Goal: Contribute content: Add original content to the website for others to see

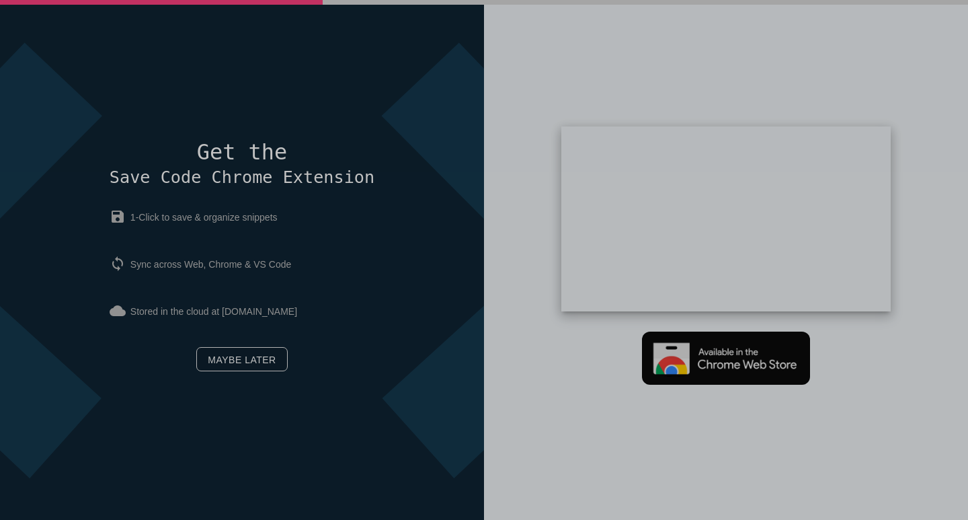
click at [269, 351] on link "Maybe later" at bounding box center [241, 359] width 91 height 24
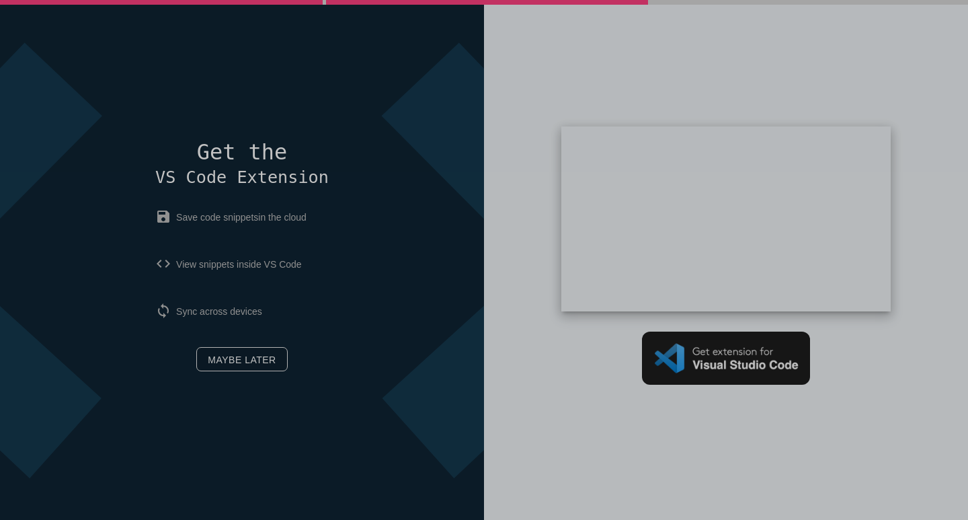
click at [274, 362] on link "Maybe later" at bounding box center [241, 359] width 91 height 24
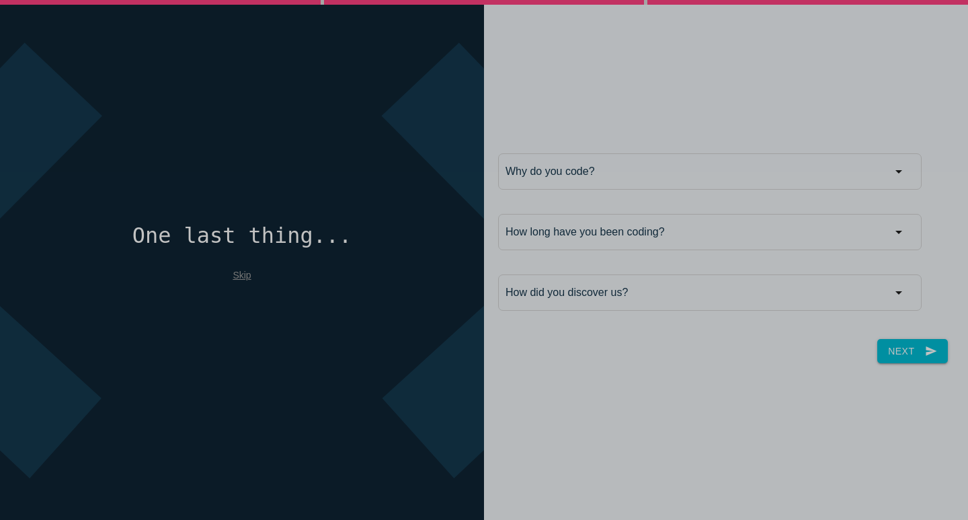
click at [239, 272] on link "Skip" at bounding box center [242, 275] width 18 height 11
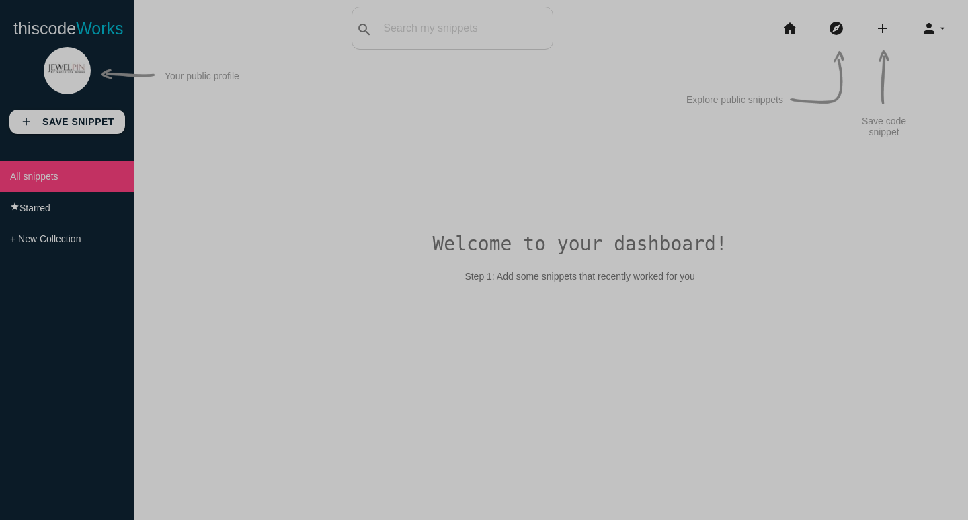
click at [196, 74] on p "Your public profile" at bounding box center [202, 81] width 75 height 21
click at [56, 81] on img at bounding box center [67, 70] width 47 height 47
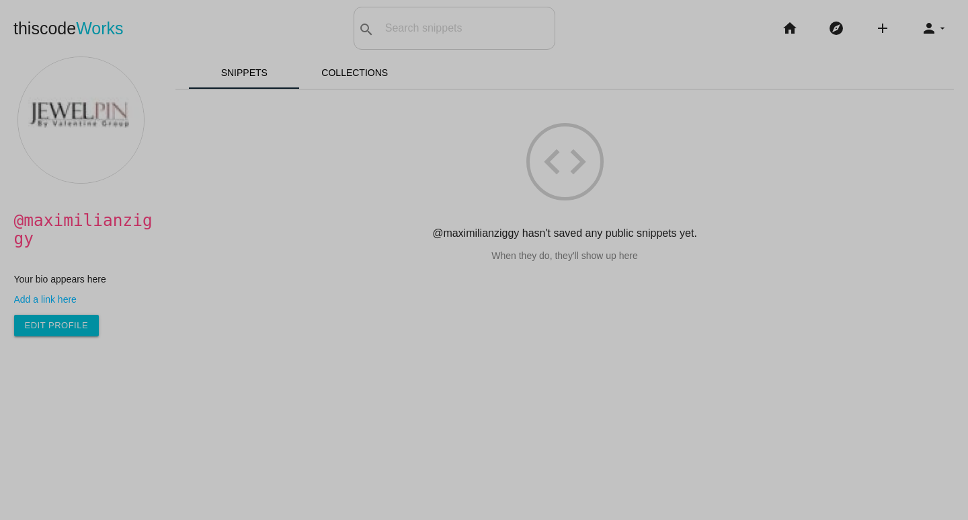
click at [61, 294] on link "Add a link here" at bounding box center [87, 299] width 147 height 11
click at [45, 315] on link "Edit Profile" at bounding box center [56, 326] width 85 height 22
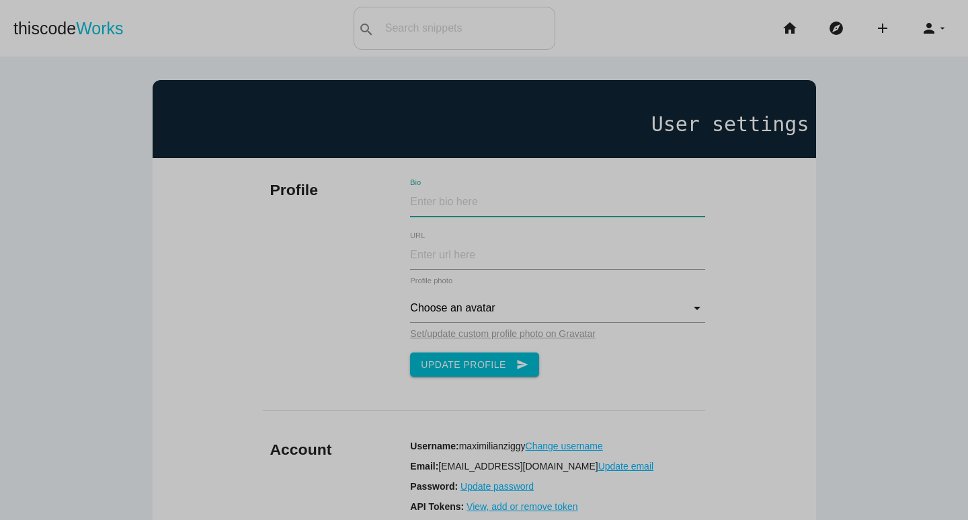
click at [456, 208] on input "Bio" at bounding box center [557, 202] width 295 height 29
paste input "Hi! My name is [PERSON_NAME] and I have over five years' experience working as …"
type input "Hi! My name is [PERSON_NAME] and I have over five years' experience working as …"
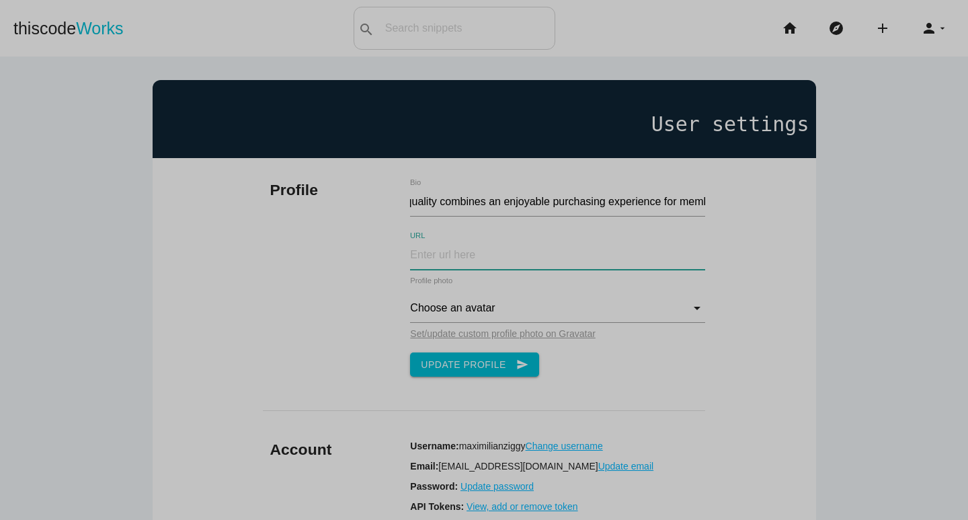
click at [522, 269] on input "URL" at bounding box center [557, 255] width 295 height 29
drag, startPoint x: 610, startPoint y: 270, endPoint x: 611, endPoint y: 263, distance: 7.5
click at [610, 270] on div "URL" at bounding box center [557, 258] width 309 height 34
click at [602, 252] on input "URL" at bounding box center [557, 255] width 295 height 29
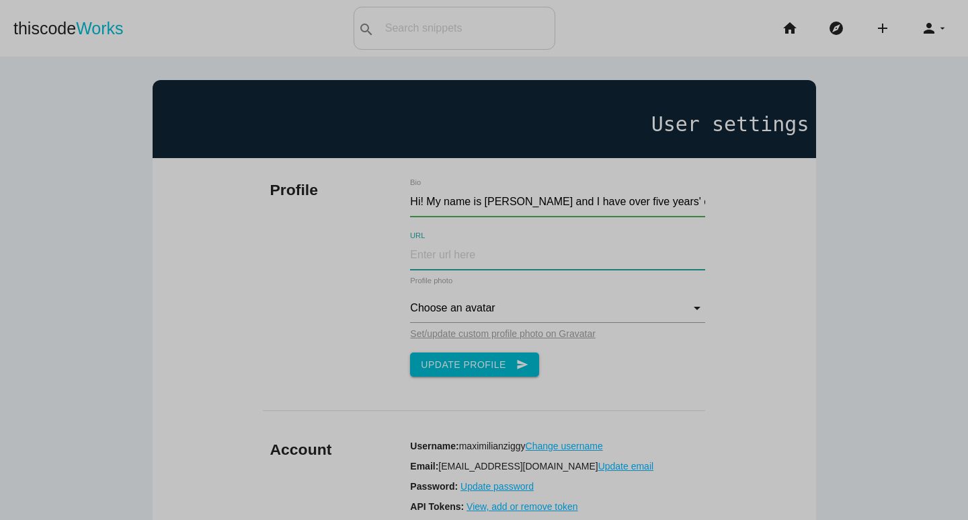
paste input "[URL][DOMAIN_NAME]"
type input "[URL][DOMAIN_NAME]"
click at [520, 302] on input "Choose an avatar" at bounding box center [557, 308] width 295 height 29
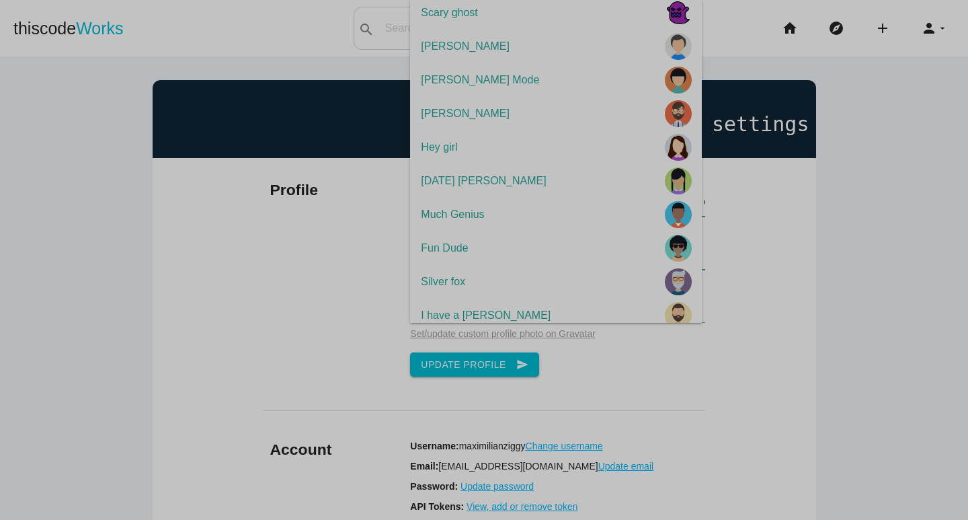
scroll to position [114, 0]
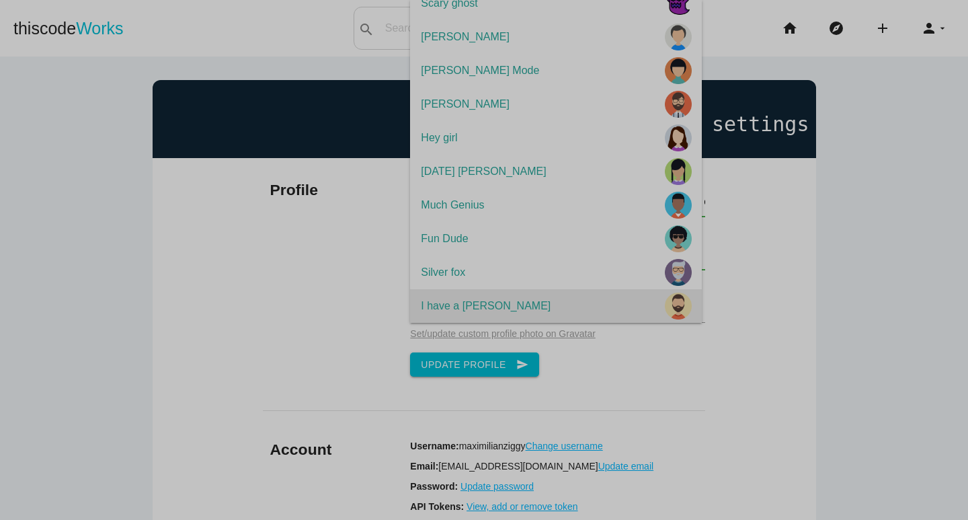
click at [635, 314] on span "I have a beard" at bounding box center [556, 306] width 292 height 34
type input "I have a beard"
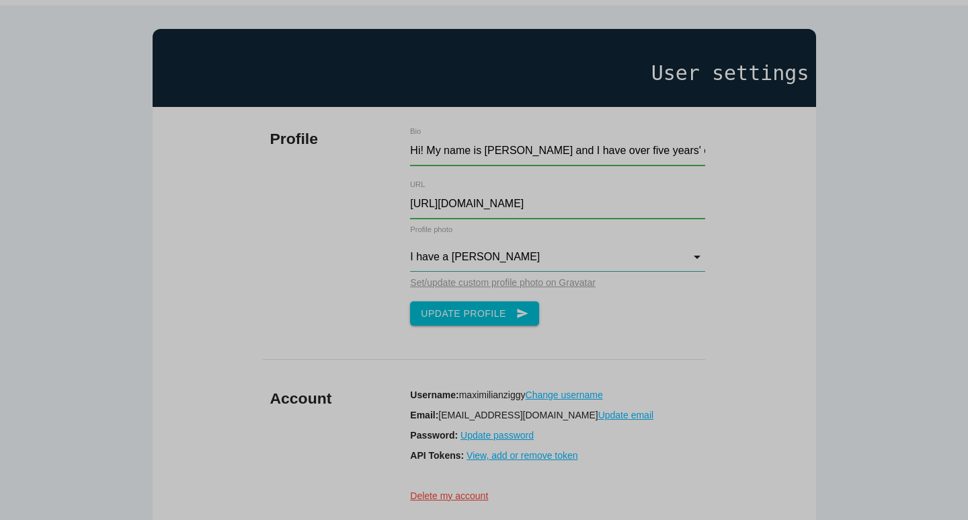
scroll to position [134, 0]
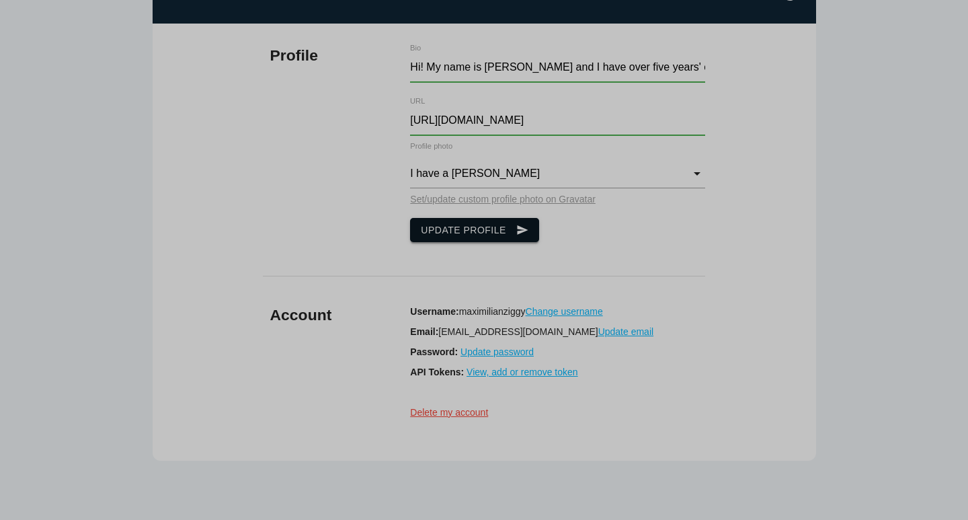
click at [516, 231] on button "Update Profile send" at bounding box center [474, 230] width 129 height 24
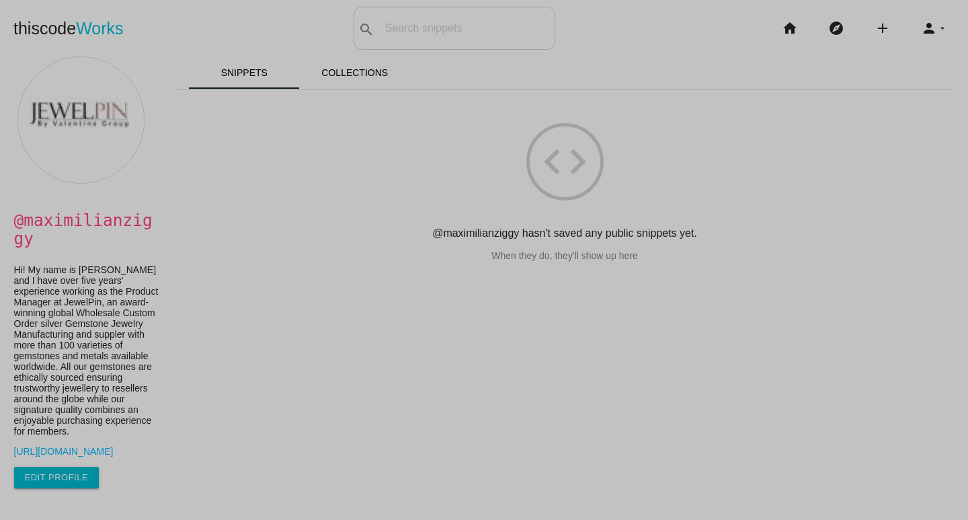
click at [210, 6] on body "thiscode Works search All: All: Code: Title: Tag: All: Code: Title: Tag: search…" at bounding box center [484, 260] width 968 height 520
click at [880, 32] on icon "add" at bounding box center [883, 28] width 16 height 43
click at [883, 64] on link "link Link" at bounding box center [912, 58] width 94 height 34
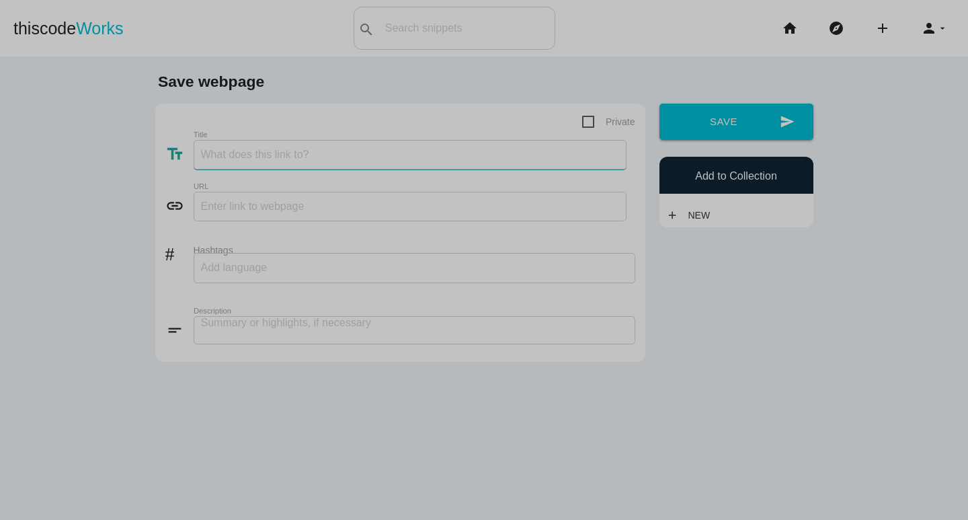
click at [358, 151] on input "Title" at bounding box center [410, 155] width 433 height 30
click at [356, 151] on input "Title" at bounding box center [410, 155] width 433 height 30
click at [460, 155] on input "Title" at bounding box center [410, 155] width 433 height 30
paste input "Natural Silver Gemstone Jewelry Exporter - JewelPin"
type input "Natural Silver Gemstone Jewelry Exporter - JewelPin"
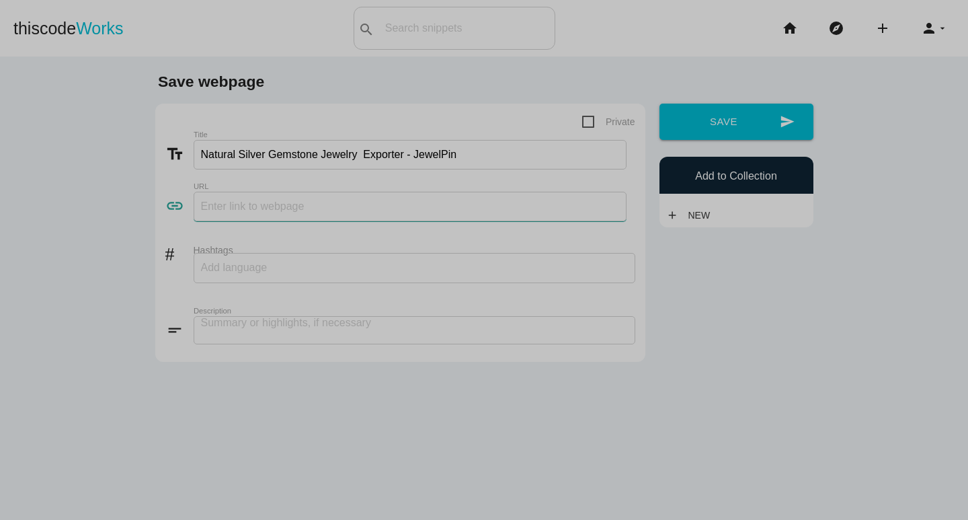
click at [346, 212] on input "text" at bounding box center [410, 207] width 433 height 30
click at [359, 208] on input "text" at bounding box center [410, 207] width 433 height 30
paste input "[URL][DOMAIN_NAME]"
type input "[URL][DOMAIN_NAME]"
click at [259, 253] on div at bounding box center [415, 268] width 442 height 30
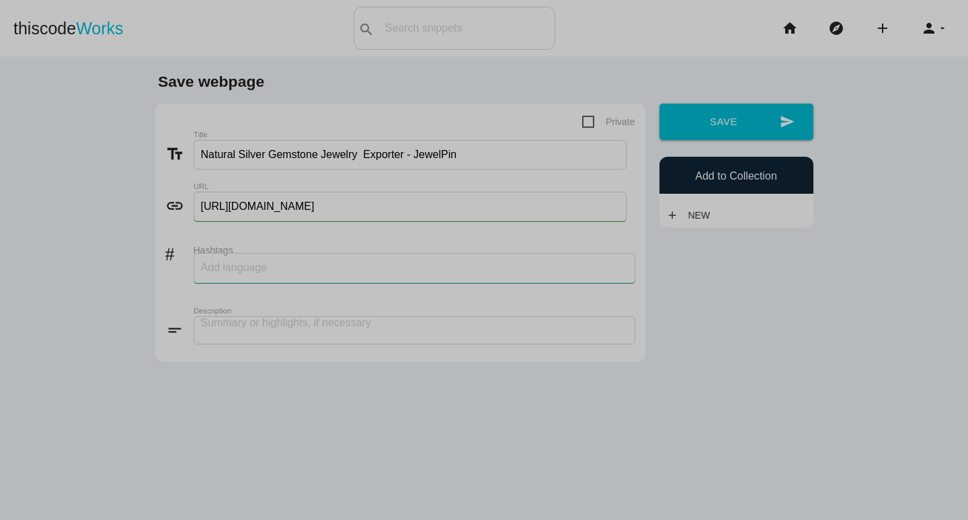
click at [262, 271] on input "Hashtags" at bounding box center [241, 267] width 81 height 28
click at [481, 256] on div at bounding box center [415, 268] width 442 height 30
paste input "#gemstone, #gemstonejewelry, #jewelrywholesalesupplier, #affordablesilverjewelr…"
click at [750, 348] on div "Save webpage Private text_fields Title Natural Silver Gemstone Jewelry Exporter…" at bounding box center [484, 221] width 672 height 297
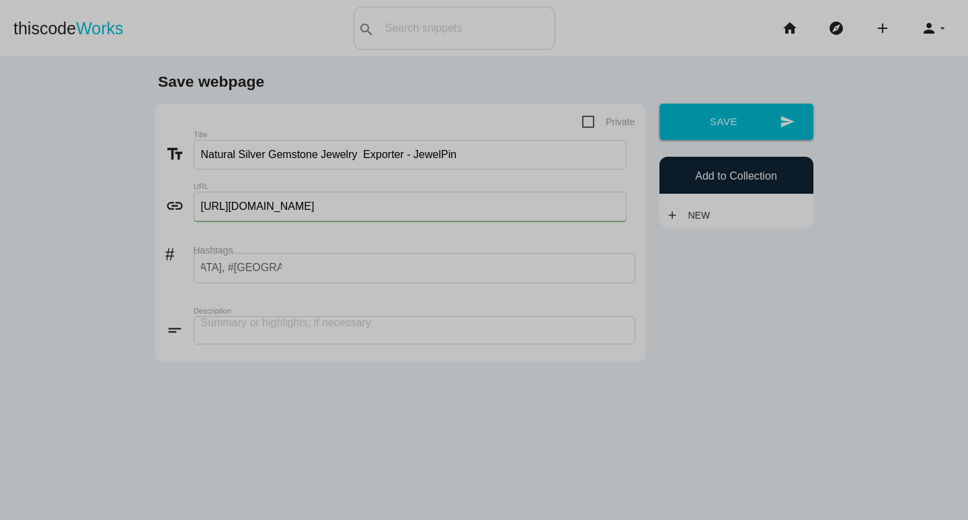
scroll to position [0, 0]
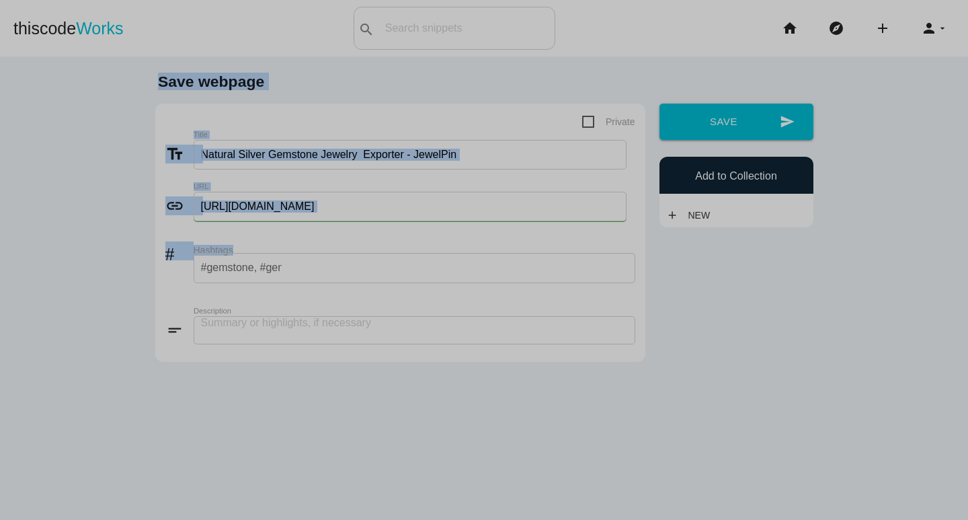
click at [11, 236] on main "Save webpage Private text_fields Title Natural Silver Gemstone Jewelry Exporter…" at bounding box center [484, 316] width 968 height 520
drag, startPoint x: 247, startPoint y: 281, endPoint x: 262, endPoint y: 275, distance: 15.4
click at [249, 281] on input "#gemstone, #gemstonejewelry, #jewelrywholesalesupplier, #affordablesilverjewelr…" at bounding box center [241, 267] width 81 height 28
drag, startPoint x: 262, startPoint y: 275, endPoint x: 272, endPoint y: 272, distance: 10.6
click at [262, 274] on input "#gemstone, #gemstonejewelry, #jewelrywholesalesupplier, #affordablesilverjewelr…" at bounding box center [241, 267] width 81 height 28
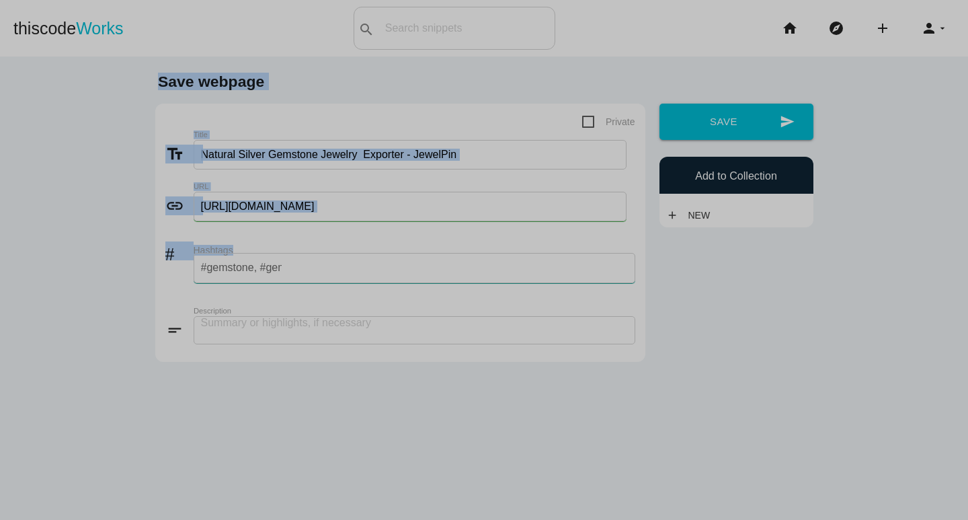
click at [272, 272] on input "#gemstone, #gemstonejewelry, #jewelrywholesalesupplier, #affordablesilverjewelr…" at bounding box center [241, 267] width 81 height 28
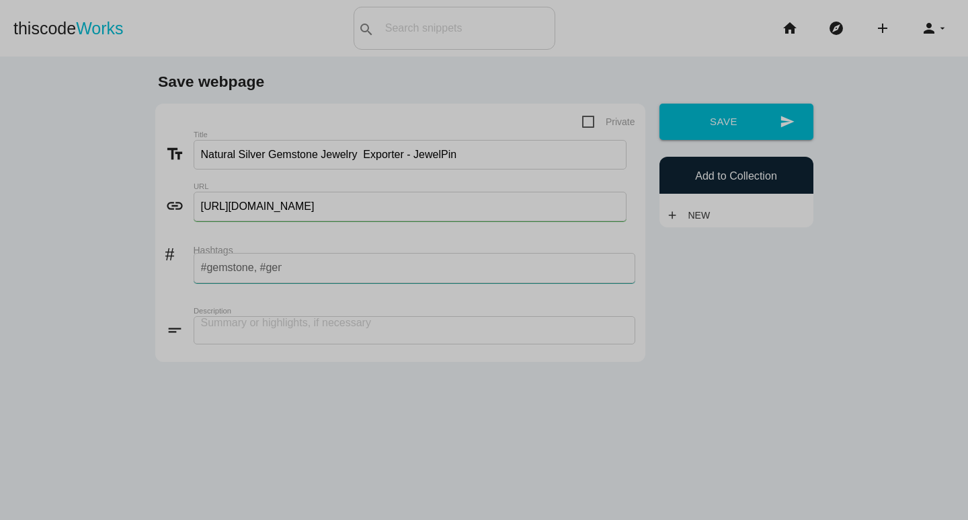
click at [272, 272] on input "#gemstone, #gemstonejewelry, #jewelrywholesalesupplier, #affordablesilverjewelr…" at bounding box center [241, 267] width 81 height 28
type input "#jewelry,"
type input "#jewellery,"
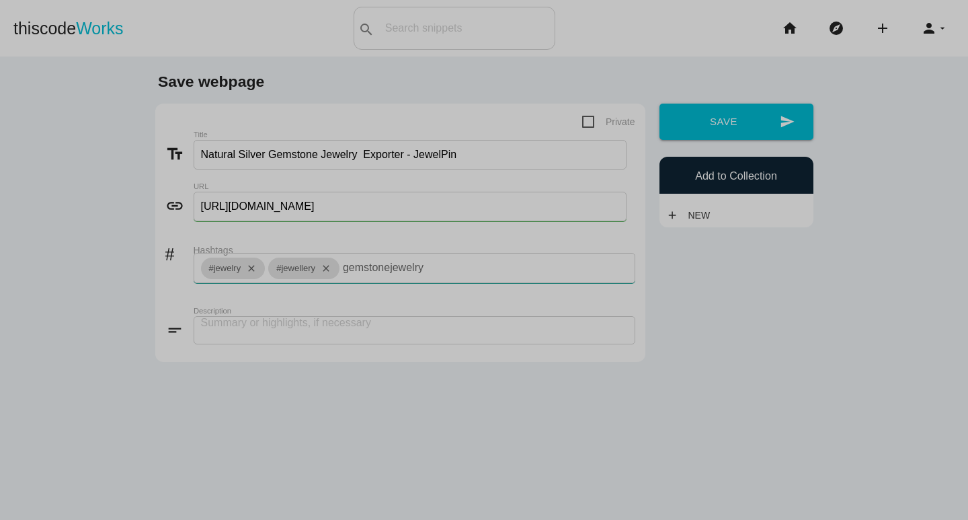
type input "#gemstonejewelry,"
type input "#silverjewelry,"
type input "#fashion,"
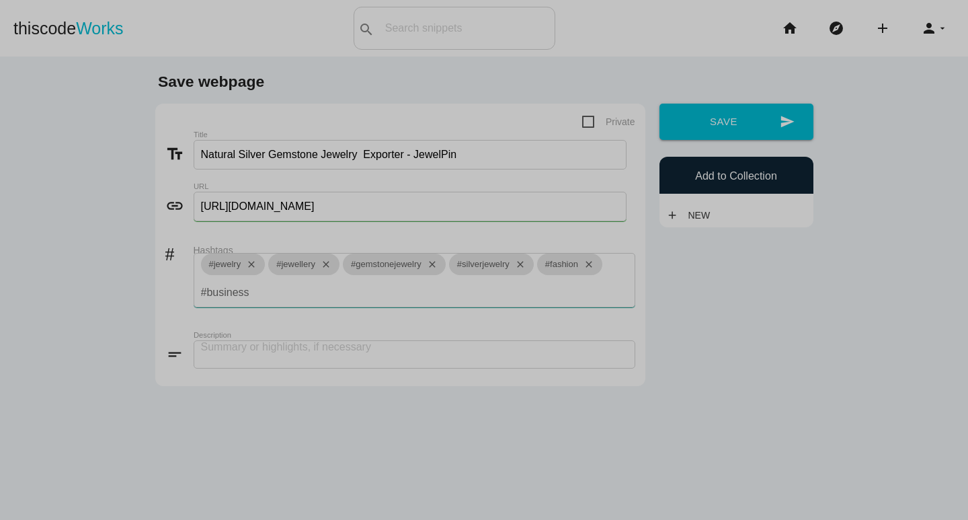
type input "#business,"
type input "#jewelrymanufacturer,"
paste input "JewelPin is a well-known wholesale gemstone Jewelry manufacturer and exporter i…"
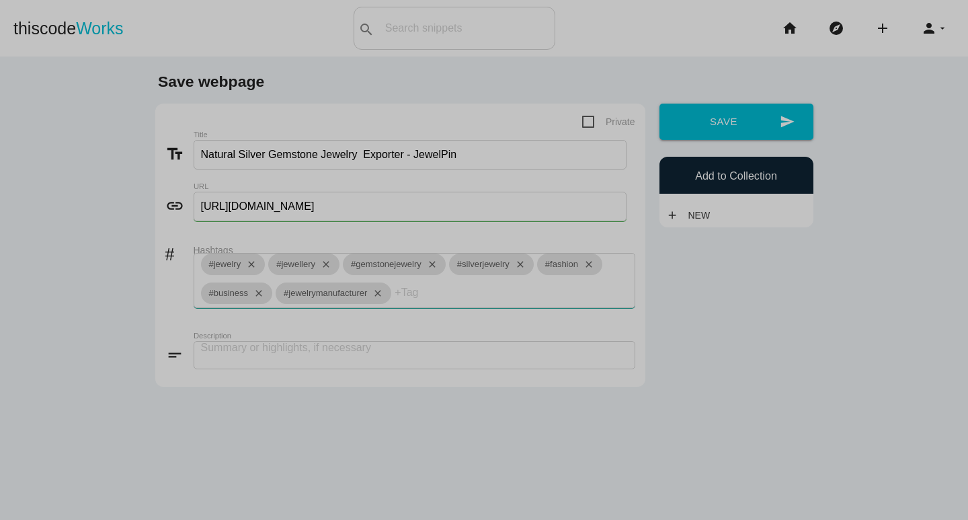
type input "JewelPin is a well-known wholesale gemstone Jewelry manufacturer and exporter i…"
click at [379, 347] on textarea at bounding box center [415, 355] width 442 height 28
paste textarea "JewelPin is a well-known wholesale gemstone Jewelry manufacturer and exporter i…"
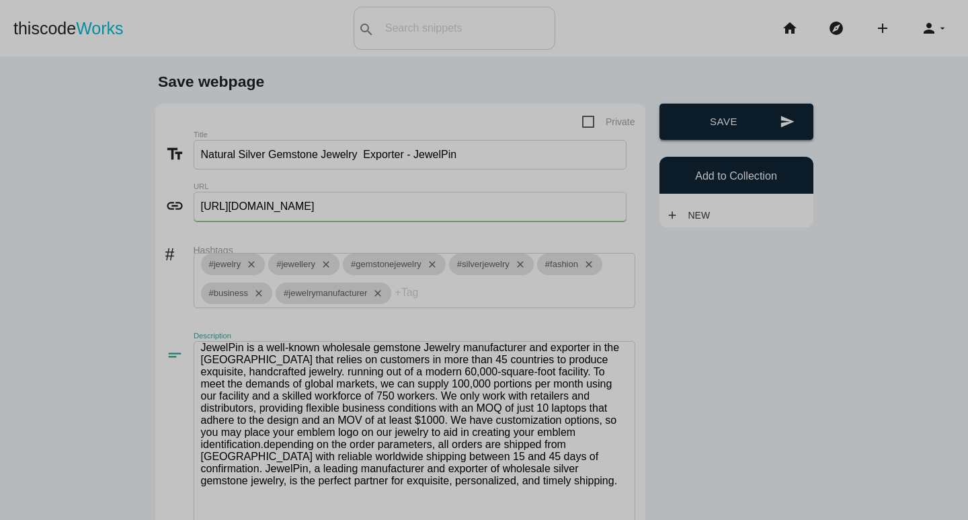
type textarea "JewelPin is a well-known wholesale gemstone Jewelry manufacturer and exporter i…"
click at [660, 130] on button "send Save" at bounding box center [737, 122] width 154 height 36
